Goal: Use online tool/utility: Utilize a website feature to perform a specific function

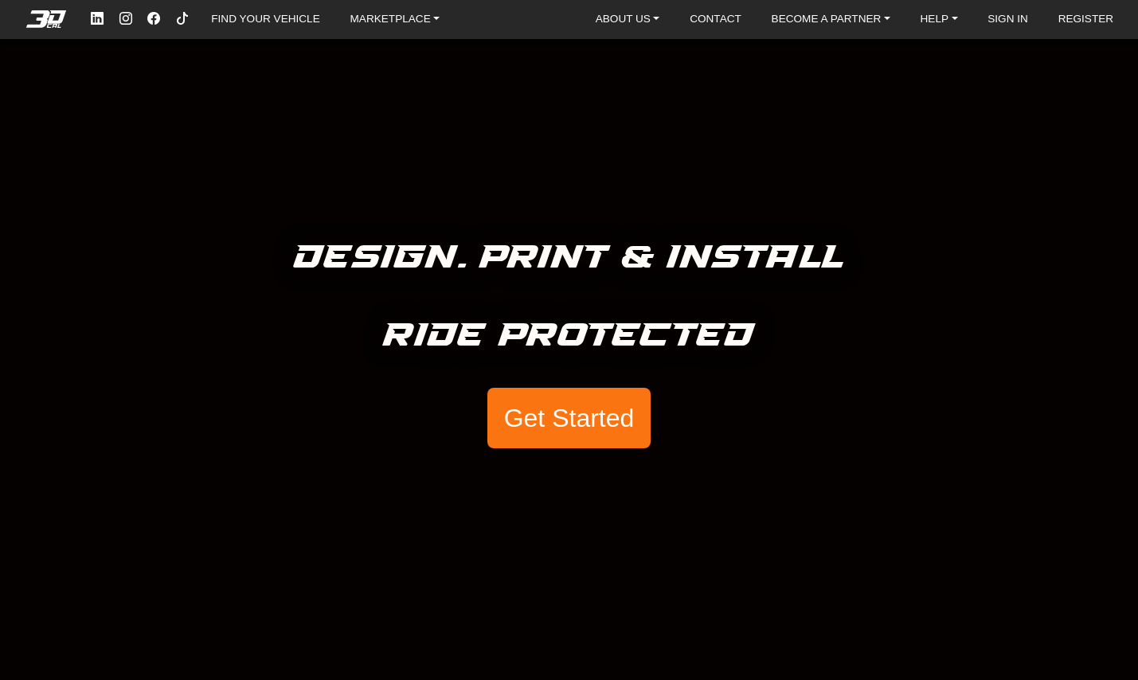
click at [522, 431] on button "Get Started" at bounding box center [568, 418] width 162 height 60
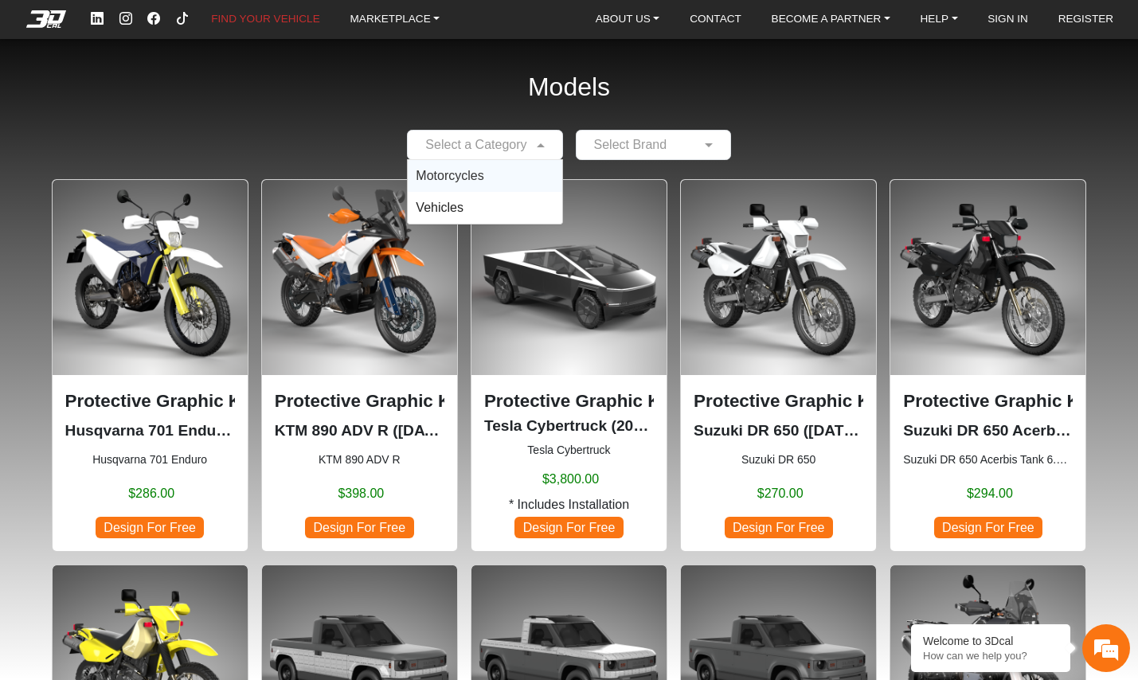
click at [542, 146] on span at bounding box center [543, 144] width 20 height 19
click at [478, 179] on span "Motorcycles" at bounding box center [450, 176] width 68 height 14
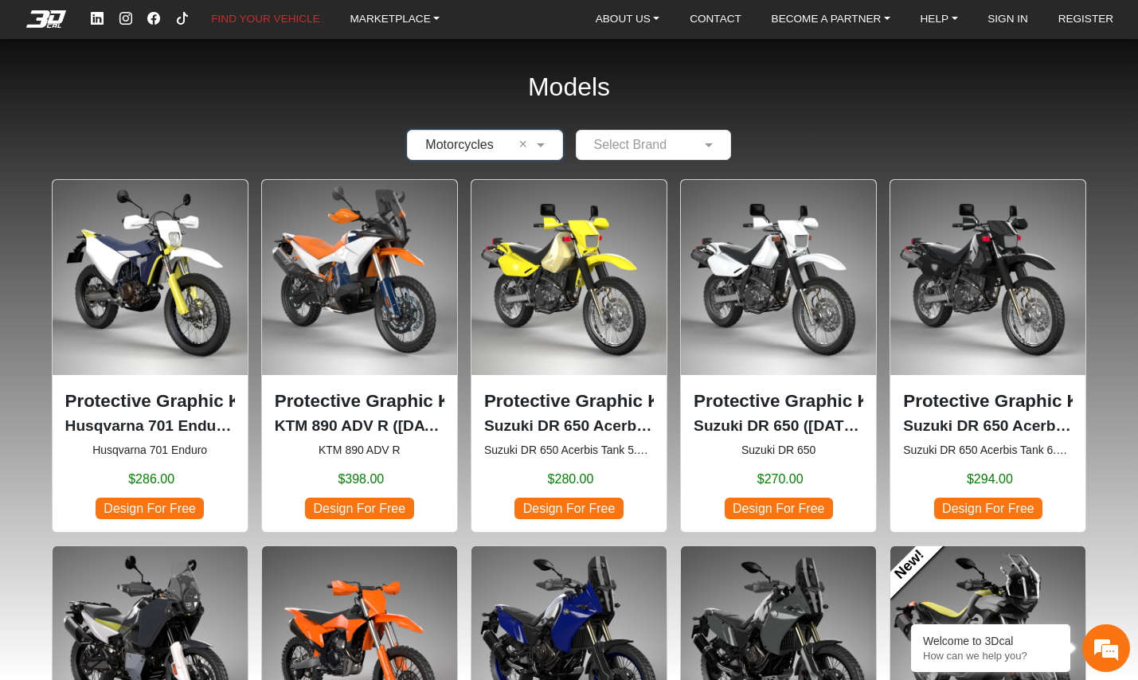
click at [630, 142] on input "text" at bounding box center [637, 144] width 106 height 19
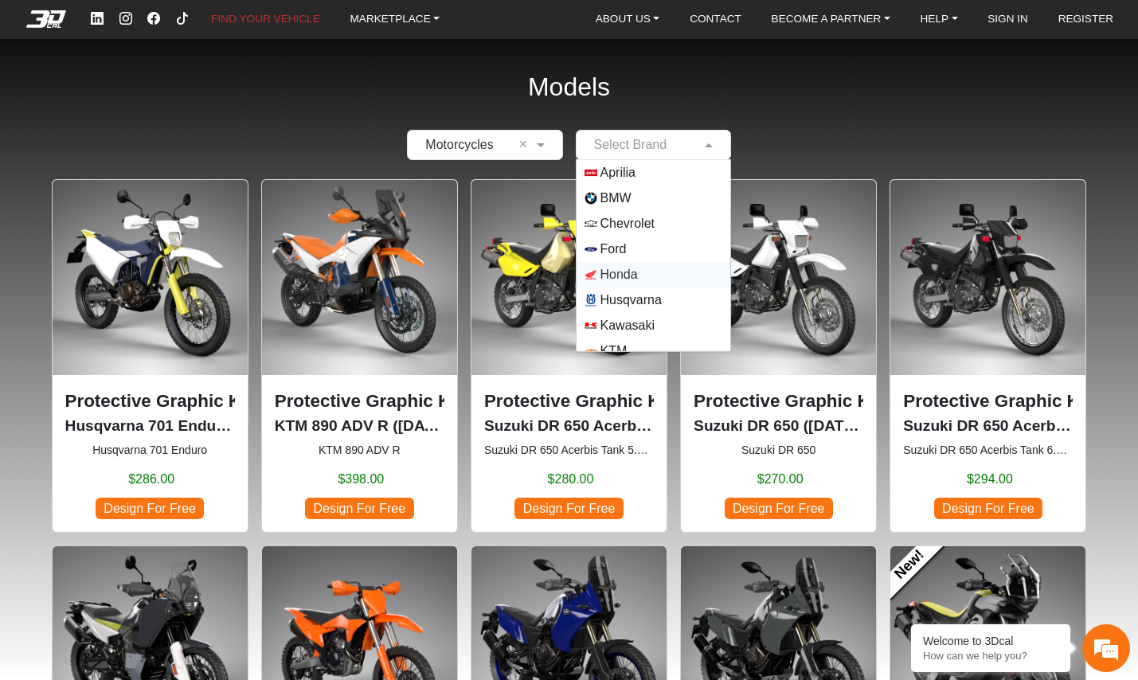
scroll to position [140, 0]
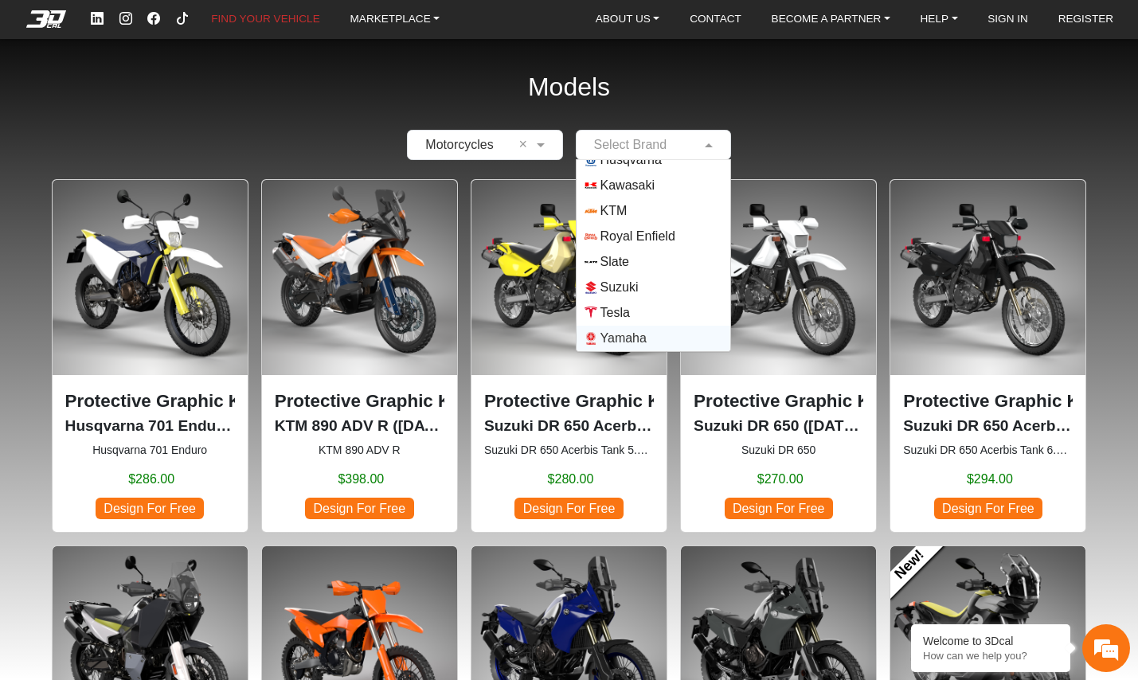
click at [627, 330] on span "Yamaha" at bounding box center [623, 338] width 46 height 19
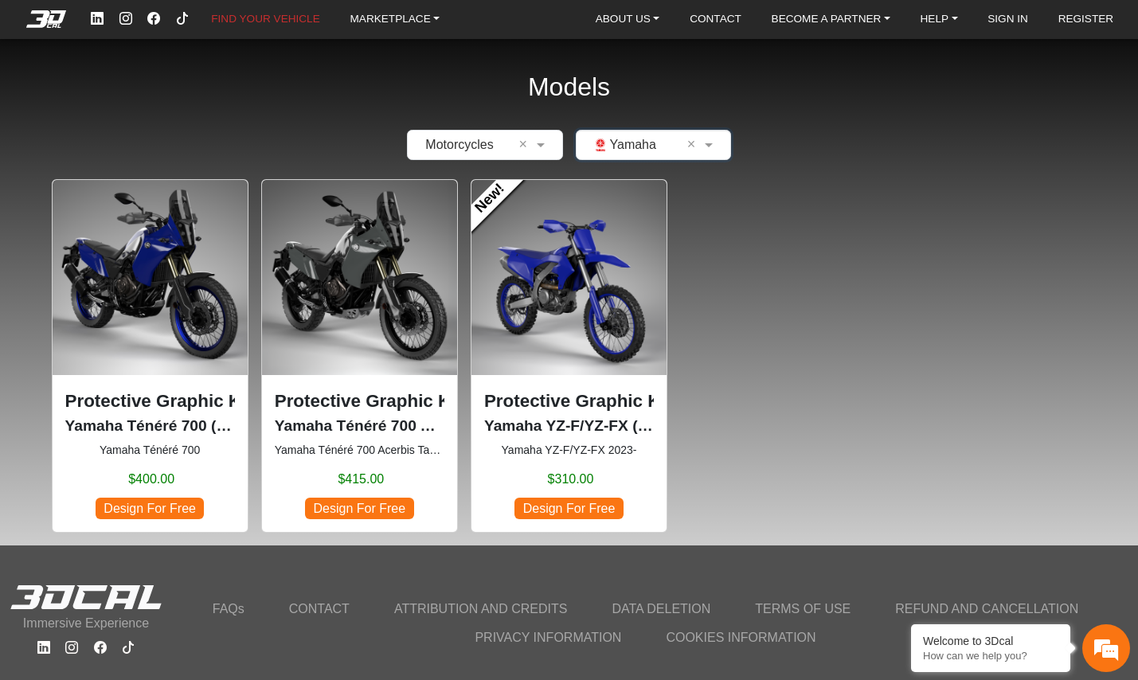
scroll to position [0, 0]
click at [162, 506] on span "Design For Free" at bounding box center [150, 508] width 108 height 21
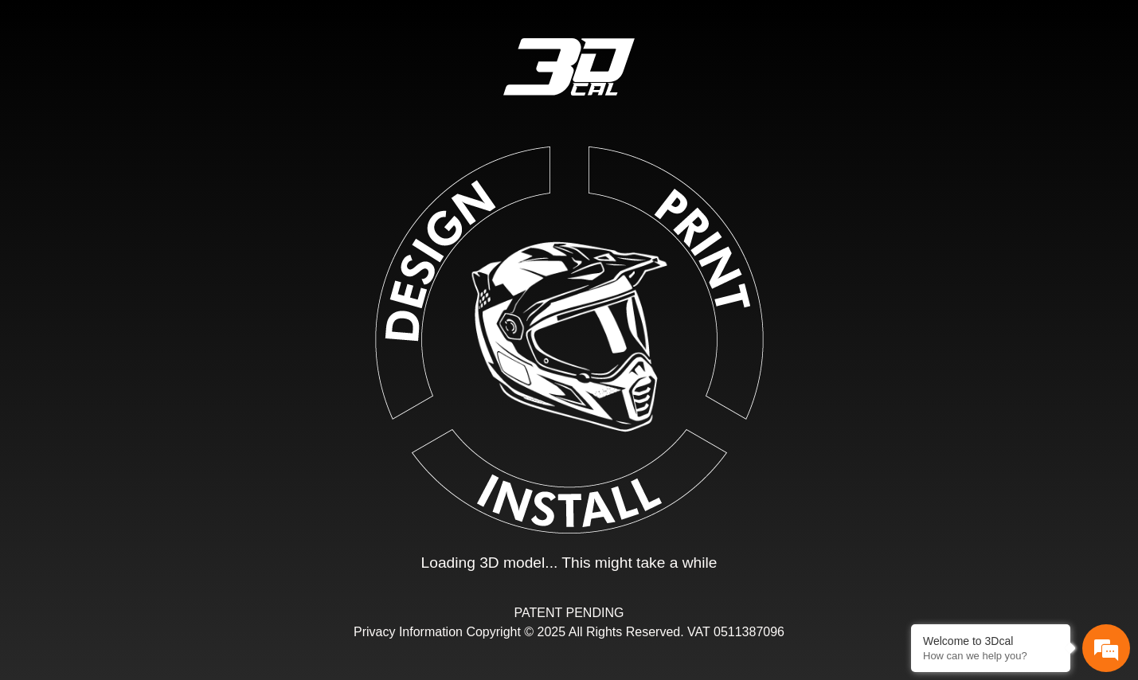
type input "*"
